Goal: Complete application form

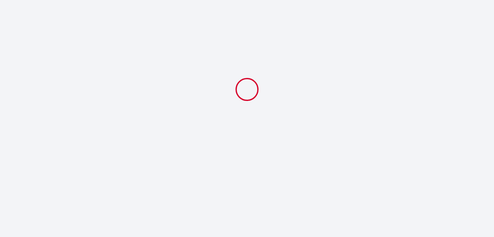
select select
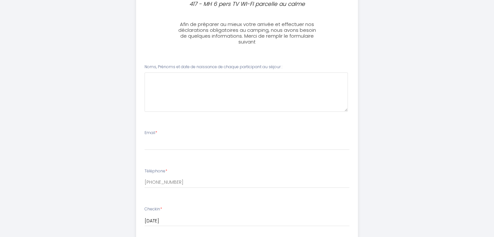
scroll to position [260, 0]
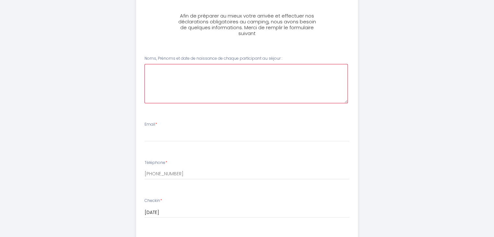
click at [146, 69] on \ at bounding box center [246, 83] width 203 height 39
click at [151, 68] on \ "couilibaly abdoulaye" at bounding box center [246, 83] width 203 height 39
click at [175, 69] on \ "Couilibaly abdoulaye" at bounding box center [246, 83] width 203 height 39
click at [200, 71] on \ "[PERSON_NAME]" at bounding box center [246, 83] width 203 height 39
click at [168, 82] on \ "[PERSON_NAME] : [DATE] [PERSON_NAME]" at bounding box center [246, 83] width 203 height 39
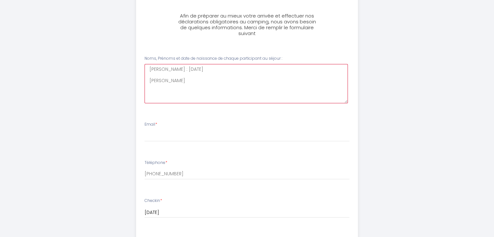
click at [180, 82] on \ "[PERSON_NAME] : [DATE] [PERSON_NAME]" at bounding box center [246, 83] width 203 height 39
click at [151, 90] on \ "[PERSON_NAME] : [DATE] [GEOGRAPHIC_DATA][PERSON_NAME]" at bounding box center [246, 83] width 203 height 39
type \ "[PERSON_NAME] : [DATE] [GEOGRAPHIC_DATA][PERSON_NAME]"
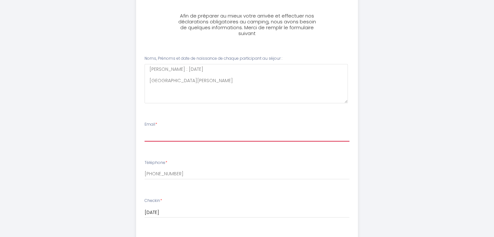
click at [152, 135] on input "Email *" at bounding box center [247, 136] width 205 height 12
type input "[EMAIL_ADDRESS][DOMAIN_NAME]"
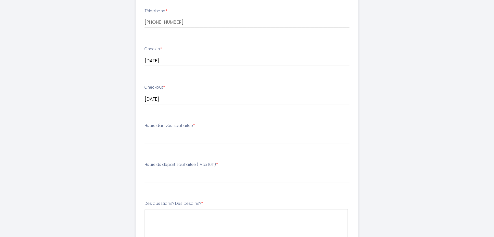
scroll to position [423, 0]
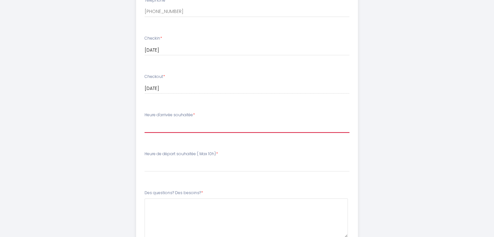
click at [151, 127] on select "15:00 15:30 16:00 16:30 17:00 17:30 18:00 18:30 19:00" at bounding box center [247, 127] width 205 height 12
select select "17:00"
click at [145, 121] on select "15:00 15:30 16:00 16:30 17:00 17:30 18:00 18:30 19:00" at bounding box center [247, 127] width 205 height 12
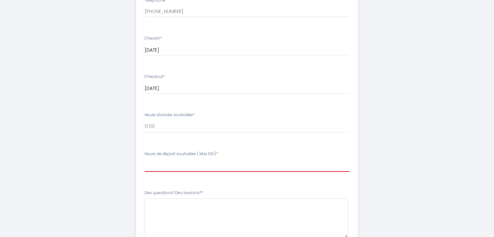
click at [149, 164] on select "00:00 00:30 01:00 01:30 02:00 02:30 03:00 03:30 04:00 04:30 05:00 05:30 06:00 0…" at bounding box center [247, 166] width 205 height 12
select select "08:00"
click at [145, 160] on select "00:00 00:30 01:00 01:30 02:00 02:30 03:00 03:30 04:00 04:30 05:00 05:30 06:00 0…" at bounding box center [247, 166] width 205 height 12
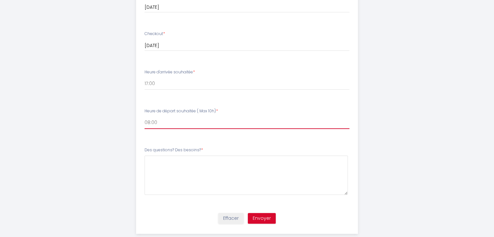
scroll to position [478, 0]
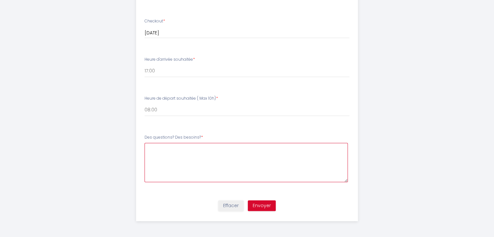
click at [150, 148] on besoins\?7 at bounding box center [246, 162] width 203 height 39
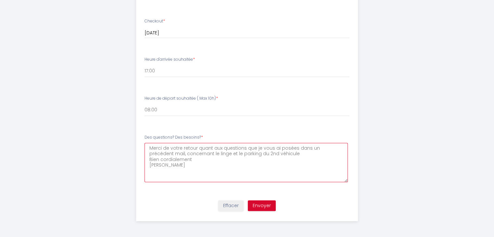
type besoins\?7 "Merci de votre retour quant aux questions que je vous ai posées dans un précéde…"
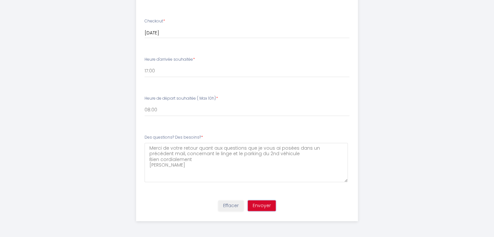
click at [261, 207] on button "Envoyer" at bounding box center [262, 206] width 28 height 11
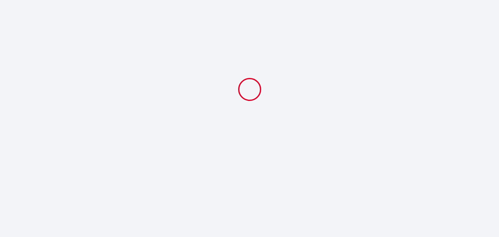
select select "17:00"
select select "08:00"
select select
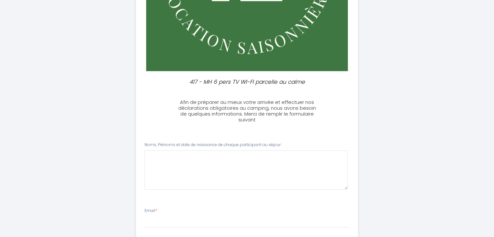
scroll to position [163, 0]
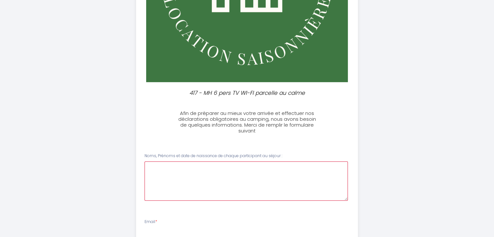
click at [148, 168] on \ at bounding box center [246, 181] width 203 height 39
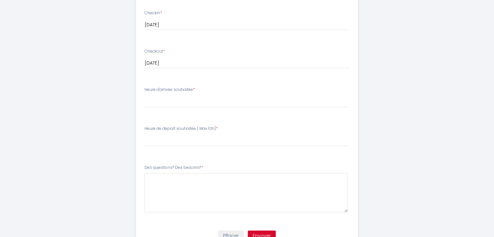
scroll to position [478, 0]
